Goal: Check status: Check status

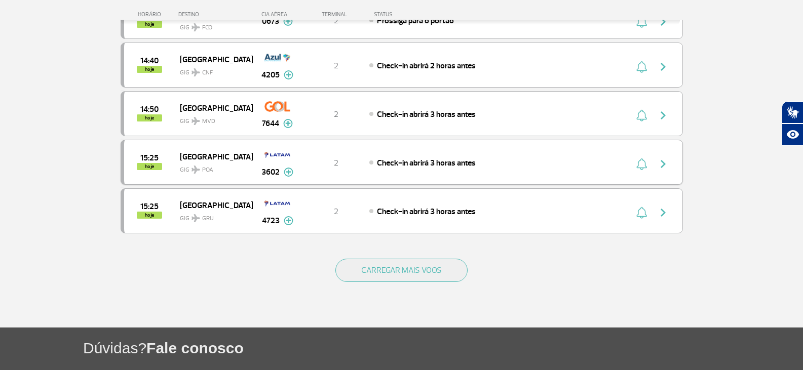
scroll to position [911, 0]
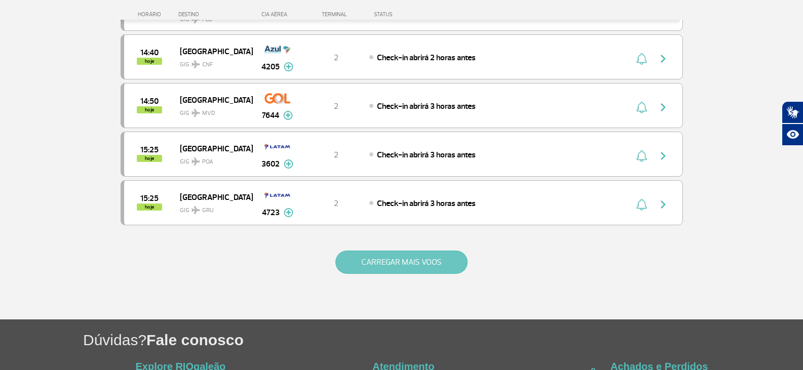
click at [407, 264] on button "CARREGAR MAIS VOOS" at bounding box center [401, 262] width 132 height 23
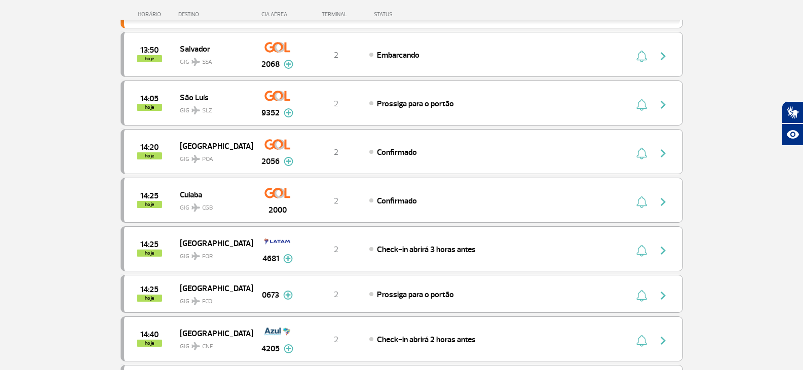
scroll to position [608, 0]
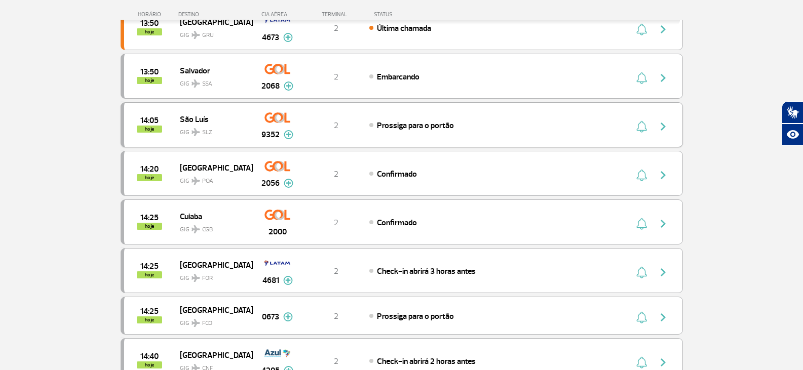
click at [285, 130] on img at bounding box center [289, 134] width 10 height 9
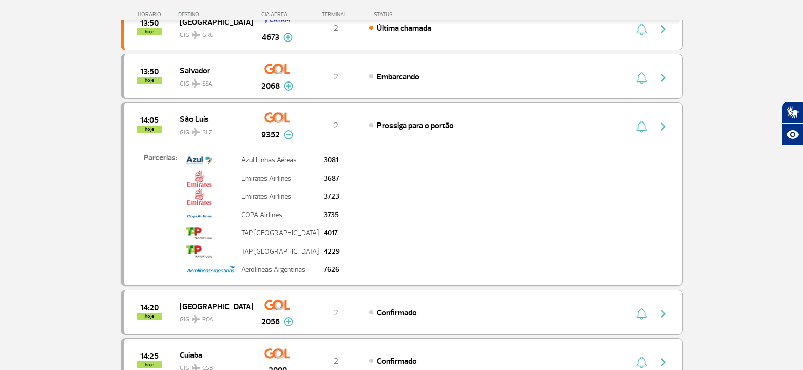
click at [285, 130] on img at bounding box center [289, 134] width 10 height 9
